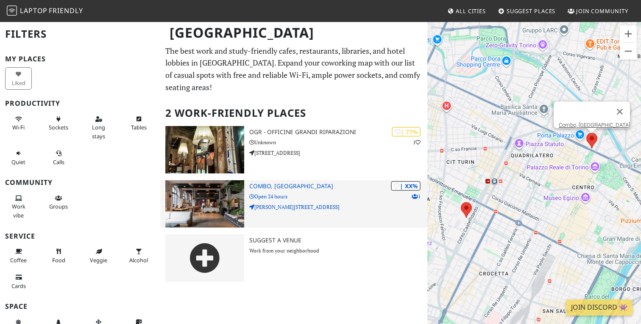
click at [327, 203] on p "Corso Regina Margherita, 128" at bounding box center [338, 207] width 178 height 8
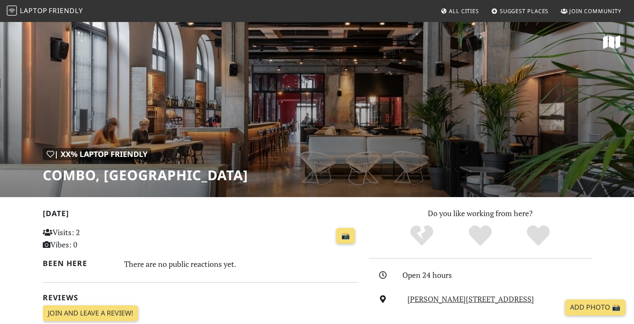
click at [215, 125] on div "| XX% Laptop Friendly Combo, Torino" at bounding box center [317, 109] width 634 height 176
click at [290, 118] on div "| XX% Laptop Friendly Combo, Torino" at bounding box center [317, 109] width 634 height 176
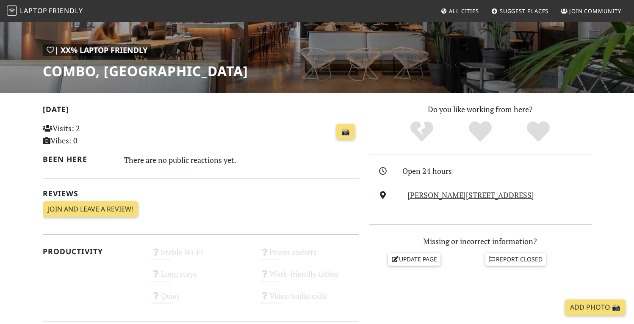
scroll to position [135, 0]
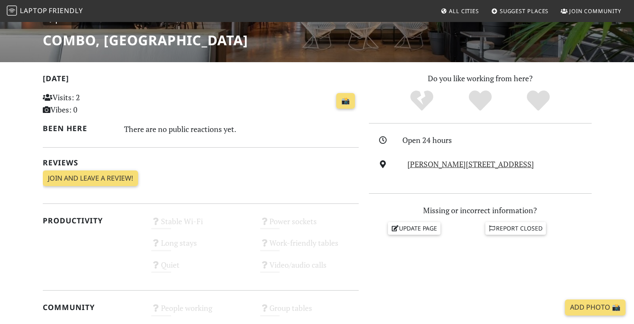
click at [188, 128] on div "There are no public reactions yet." at bounding box center [241, 129] width 235 height 14
click at [177, 126] on div "There are no public reactions yet." at bounding box center [241, 129] width 235 height 14
click at [174, 131] on div "There are no public reactions yet." at bounding box center [241, 129] width 235 height 14
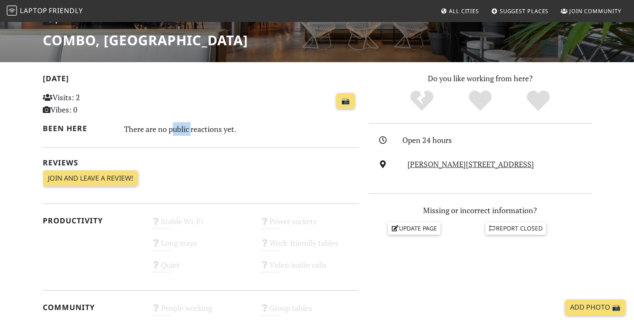
click at [174, 131] on div "There are no public reactions yet." at bounding box center [241, 129] width 235 height 14
click at [132, 133] on div "There are no public reactions yet." at bounding box center [241, 129] width 235 height 14
drag, startPoint x: 47, startPoint y: 128, endPoint x: 182, endPoint y: 128, distance: 134.3
click at [182, 128] on div "Been here There are no public reactions yet." at bounding box center [201, 129] width 326 height 14
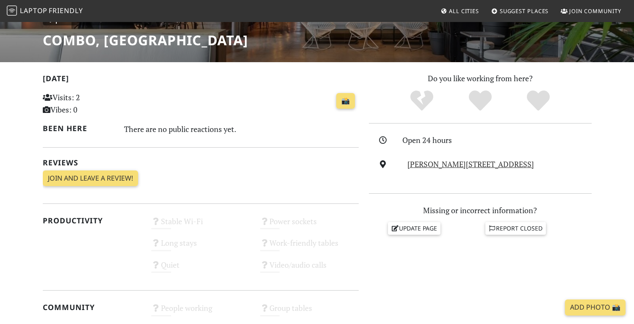
click at [188, 131] on div "There are no public reactions yet." at bounding box center [241, 129] width 235 height 14
click at [51, 129] on h2 "Been here" at bounding box center [79, 128] width 72 height 9
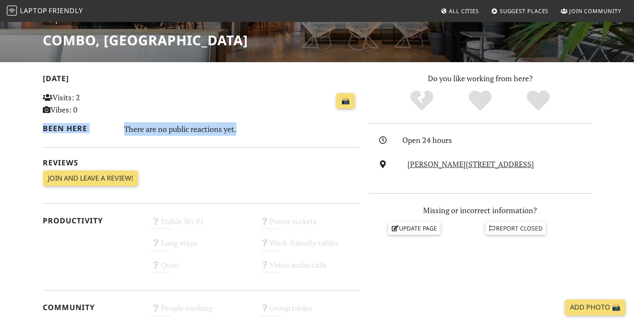
drag, startPoint x: 51, startPoint y: 129, endPoint x: 197, endPoint y: 136, distance: 145.9
click at [197, 136] on div "Been here There are no public reactions yet." at bounding box center [201, 129] width 326 height 14
click at [198, 132] on div "There are no public reactions yet." at bounding box center [241, 129] width 235 height 14
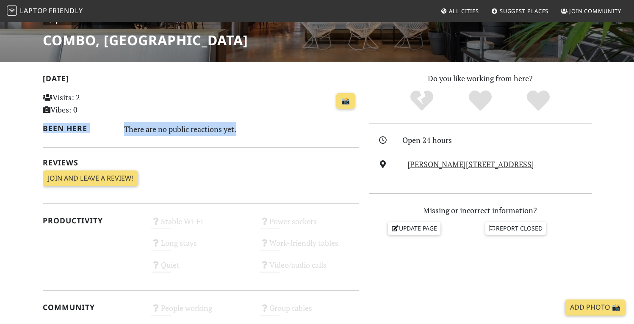
drag, startPoint x: 198, startPoint y: 132, endPoint x: 70, endPoint y: 131, distance: 127.9
click at [70, 131] on div "Been here There are no public reactions yet." at bounding box center [201, 129] width 326 height 14
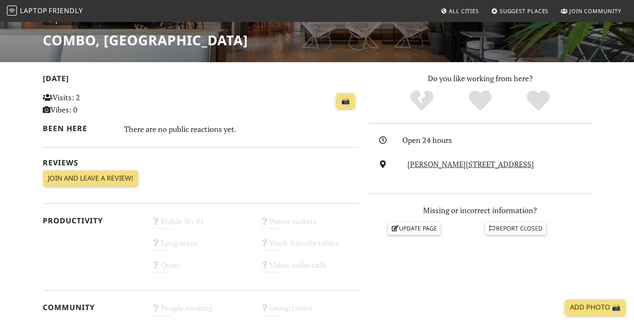
click at [70, 131] on h2 "Been here" at bounding box center [79, 128] width 72 height 9
click at [61, 128] on h2 "Been here" at bounding box center [79, 128] width 72 height 9
drag, startPoint x: 61, startPoint y: 128, endPoint x: 111, endPoint y: 130, distance: 49.7
click at [113, 131] on h2 "Been here" at bounding box center [79, 128] width 72 height 9
click at [47, 128] on h2 "Been here" at bounding box center [79, 128] width 72 height 9
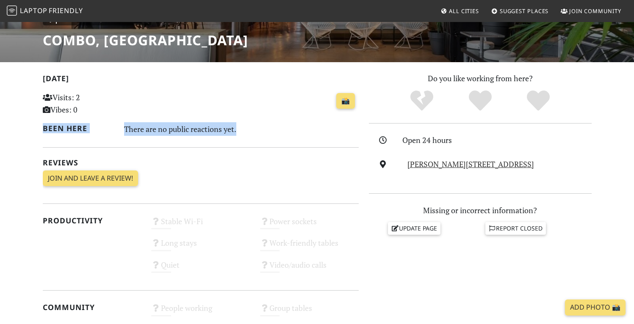
drag, startPoint x: 47, startPoint y: 128, endPoint x: 190, endPoint y: 136, distance: 143.0
click at [189, 138] on div "Today Visits: 2 Vibes: 0 📸 Been here There are no public reactions yet. Reviews…" at bounding box center [201, 132] width 316 height 121
click at [191, 133] on div "There are no public reactions yet." at bounding box center [241, 129] width 235 height 14
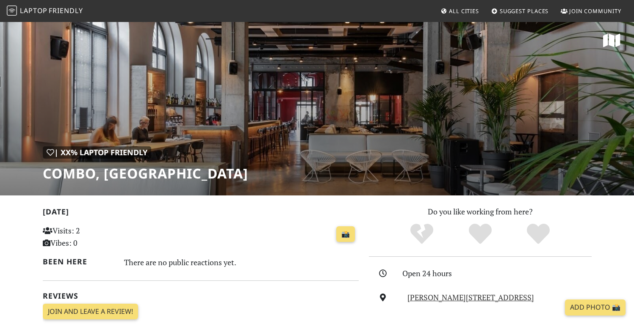
scroll to position [0, 0]
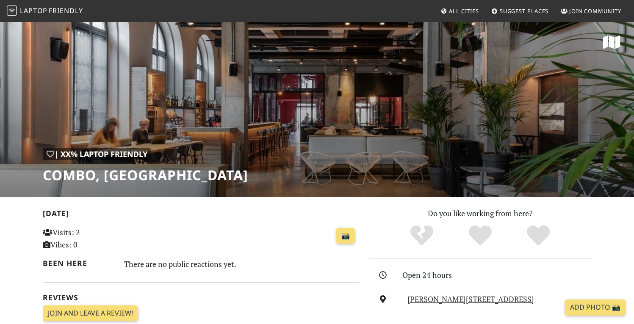
click at [278, 124] on div "| XX% Laptop Friendly Combo, Torino" at bounding box center [317, 109] width 634 height 176
click at [50, 13] on span "Friendly" at bounding box center [66, 10] width 34 height 9
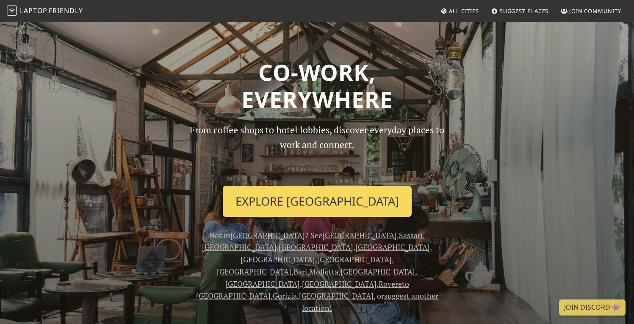
click at [336, 208] on link "Explore Turin" at bounding box center [317, 201] width 189 height 31
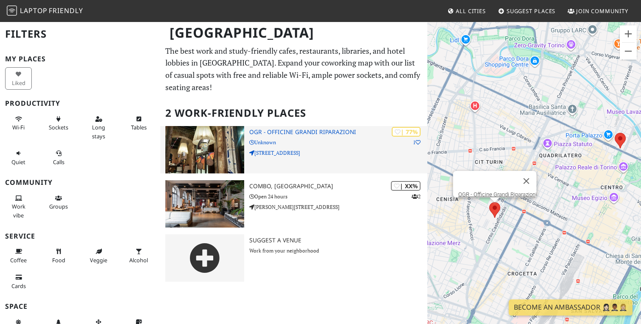
click at [319, 129] on h3 "OGR - Officine Grandi Riparazioni" at bounding box center [338, 132] width 178 height 7
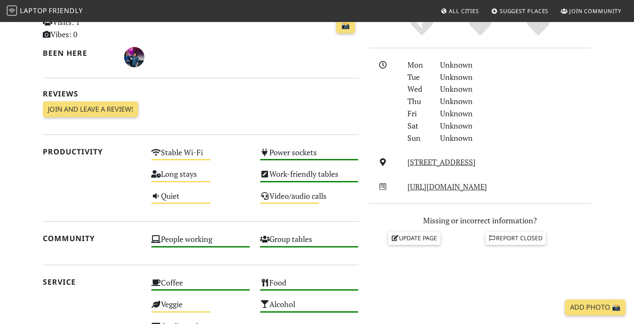
scroll to position [211, 0]
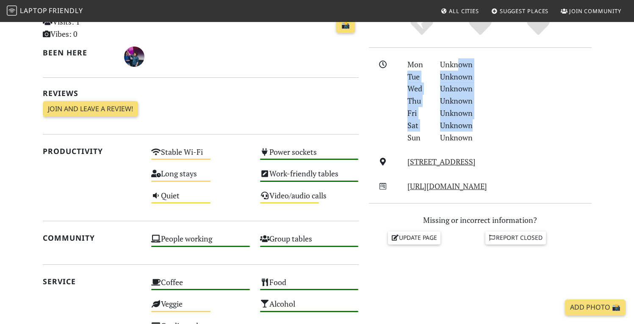
drag, startPoint x: 466, startPoint y: 96, endPoint x: 472, endPoint y: 130, distance: 35.3
click at [472, 130] on div "Mon Unknown Tue Unknown Wed Unknown Thu Unknown Fri Unknown Sat Unknown Sun Unk…" at bounding box center [499, 101] width 194 height 86
click at [472, 130] on div "Unknown" at bounding box center [516, 125] width 162 height 12
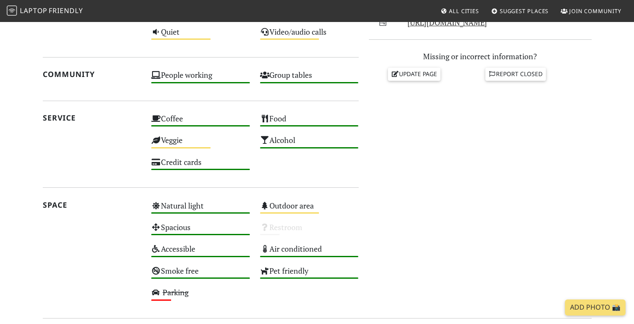
scroll to position [247, 0]
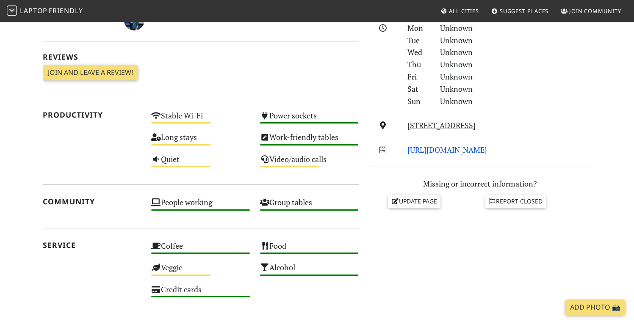
click at [449, 150] on link "[URL][DOMAIN_NAME]" at bounding box center [448, 150] width 80 height 10
click at [20, 202] on section "[DATE] Visits: 1 Vibes: 0 📸 Been here Reviews Join and leave a review! Join and…" at bounding box center [317, 215] width 634 height 530
click at [63, 204] on h2 "Community" at bounding box center [92, 201] width 99 height 9
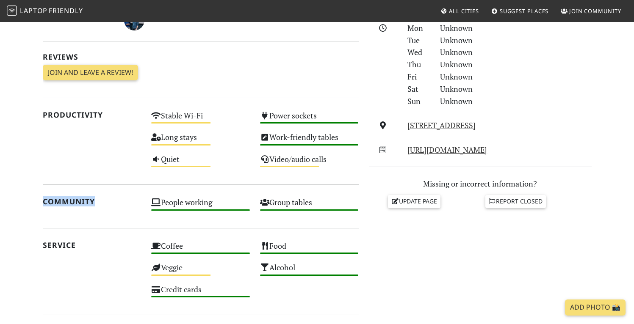
click at [61, 205] on h2 "Community" at bounding box center [92, 201] width 99 height 9
